Goal: Task Accomplishment & Management: Manage account settings

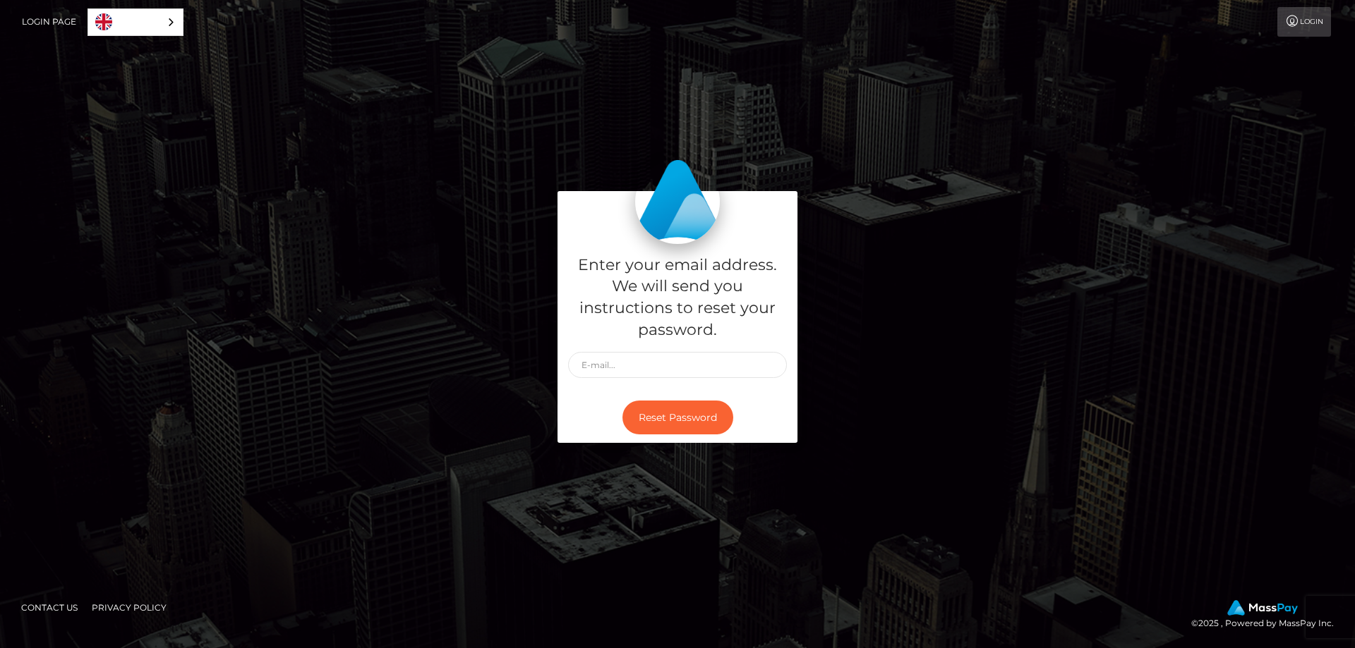
click at [270, 282] on div "Enter your email address. We will send you instructions to reset your password.…" at bounding box center [677, 324] width 1355 height 478
click at [282, 156] on div "Enter your email address. We will send you instructions to reset your password.…" at bounding box center [677, 324] width 1355 height 478
click at [686, 365] on input "text" at bounding box center [677, 365] width 219 height 26
type input "[EMAIL_ADDRESS][DOMAIN_NAME]"
click at [675, 417] on button "Reset Password" at bounding box center [677, 418] width 111 height 35
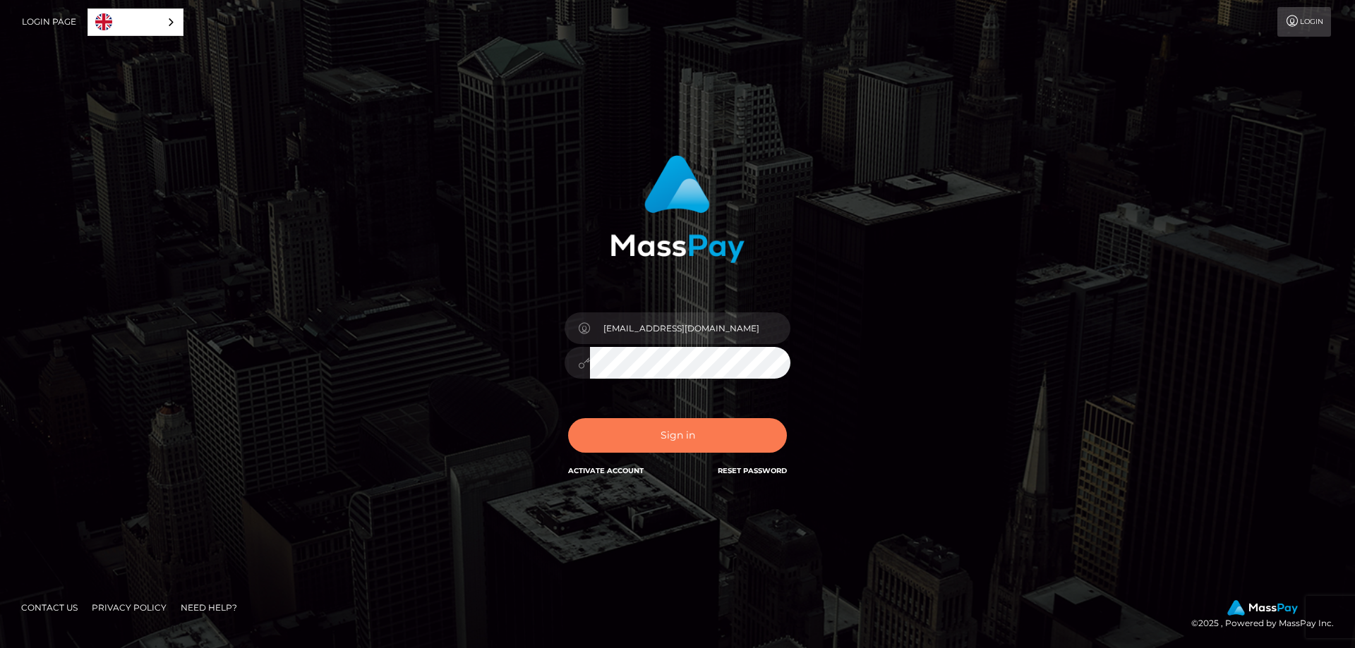
click at [651, 435] on button "Sign in" at bounding box center [677, 435] width 219 height 35
